Goal: Task Accomplishment & Management: Use online tool/utility

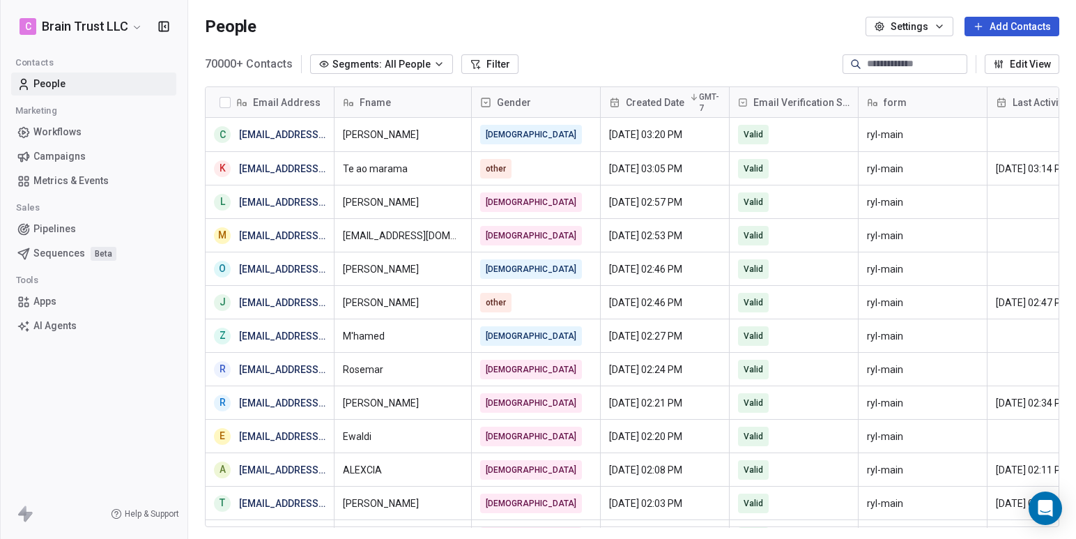
scroll to position [474, 888]
click at [82, 153] on span "Campaigns" at bounding box center [59, 156] width 52 height 15
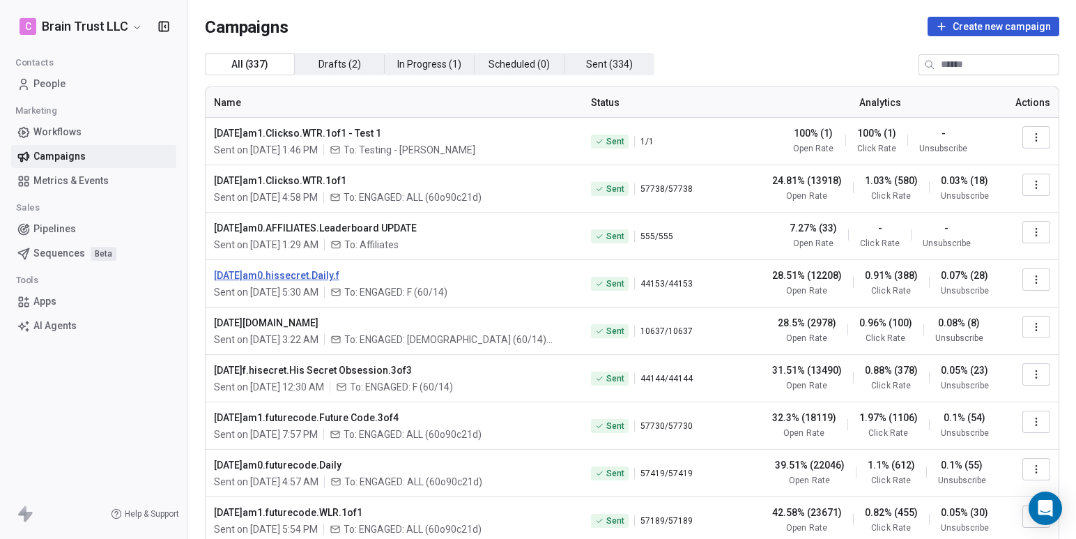
click at [309, 277] on span "[DATE]am0.hissecret.Daily.f" at bounding box center [394, 275] width 360 height 14
